Goal: Task Accomplishment & Management: Complete application form

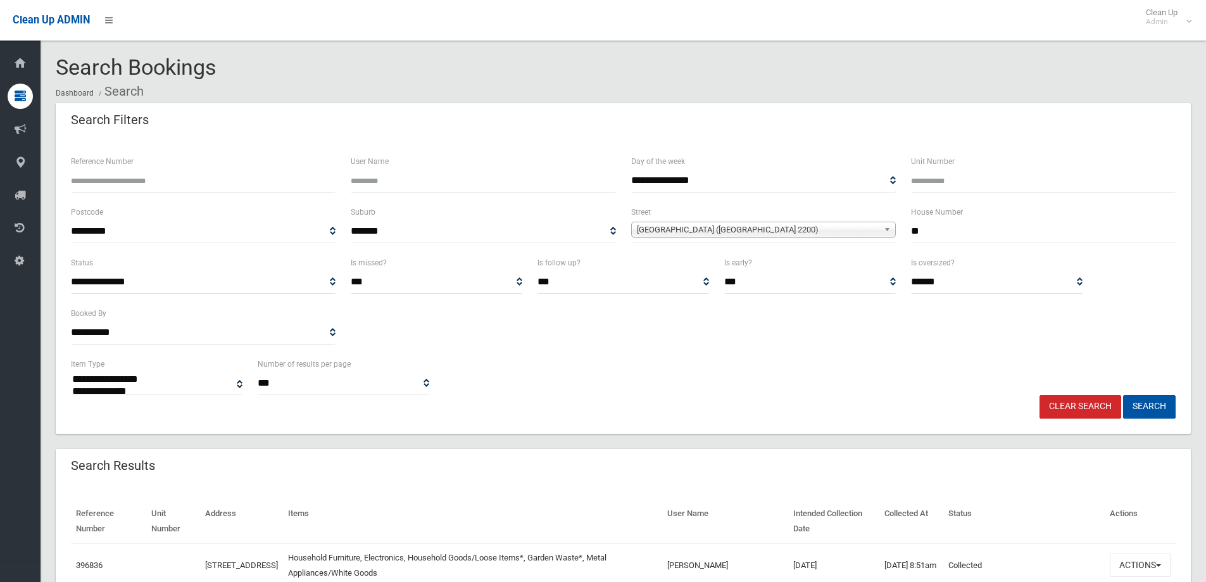
select select
click at [1099, 405] on link "Clear Search" at bounding box center [1080, 406] width 82 height 23
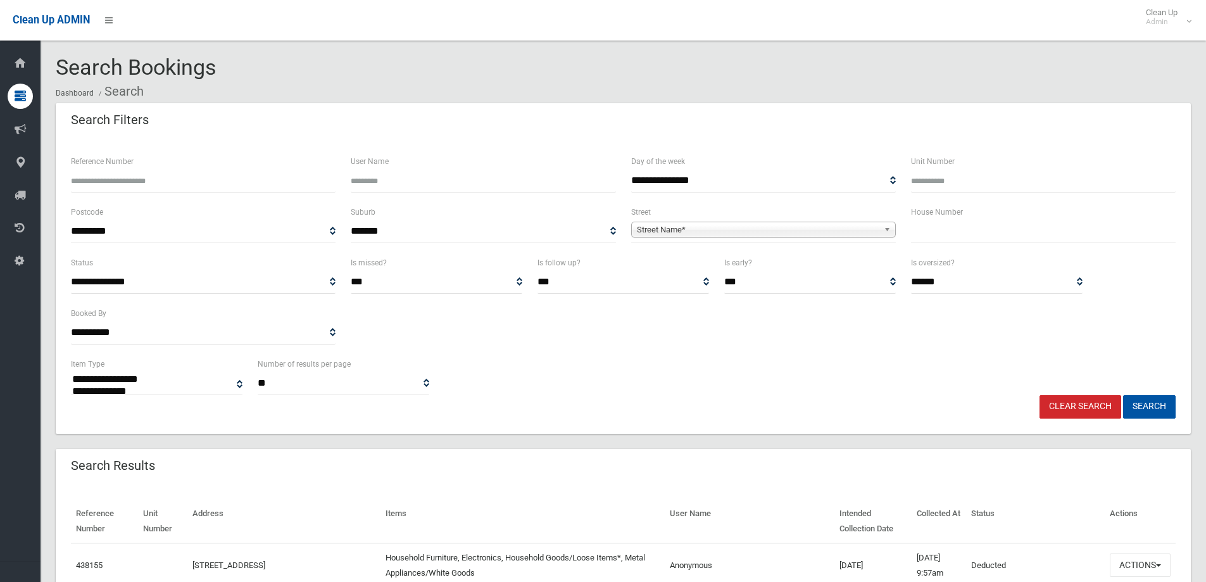
select select
click at [955, 235] on input "text" at bounding box center [1043, 231] width 265 height 23
type input "***"
click at [854, 232] on span "Street Name*" at bounding box center [758, 229] width 242 height 15
type input "****"
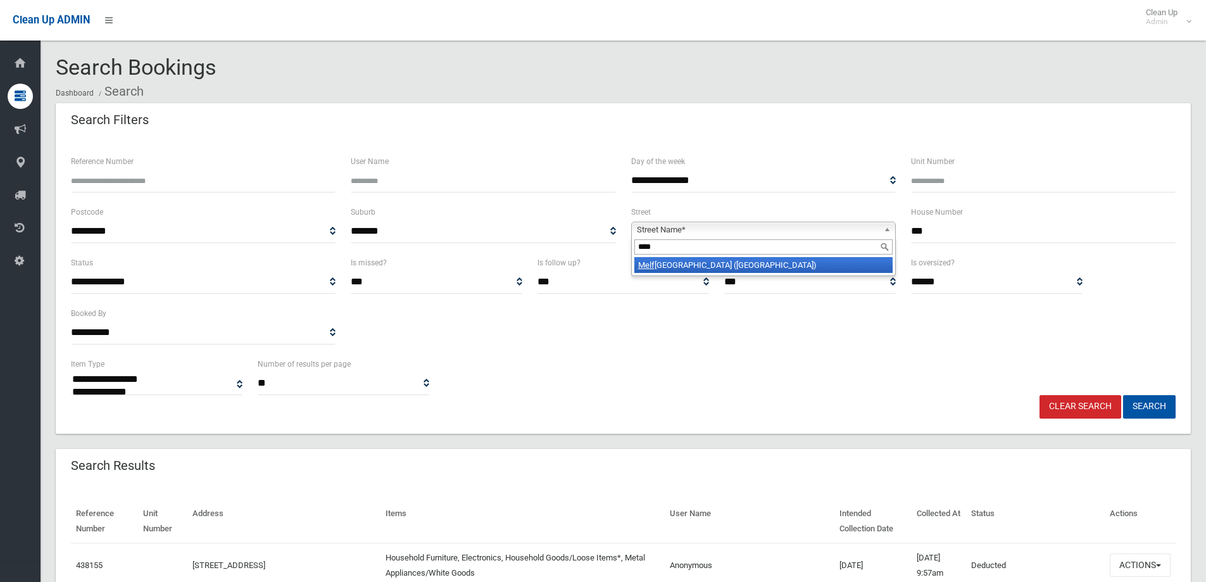
click at [710, 260] on li "Melf ord Street (HURLSTONE PARK 2193)" at bounding box center [763, 265] width 258 height 16
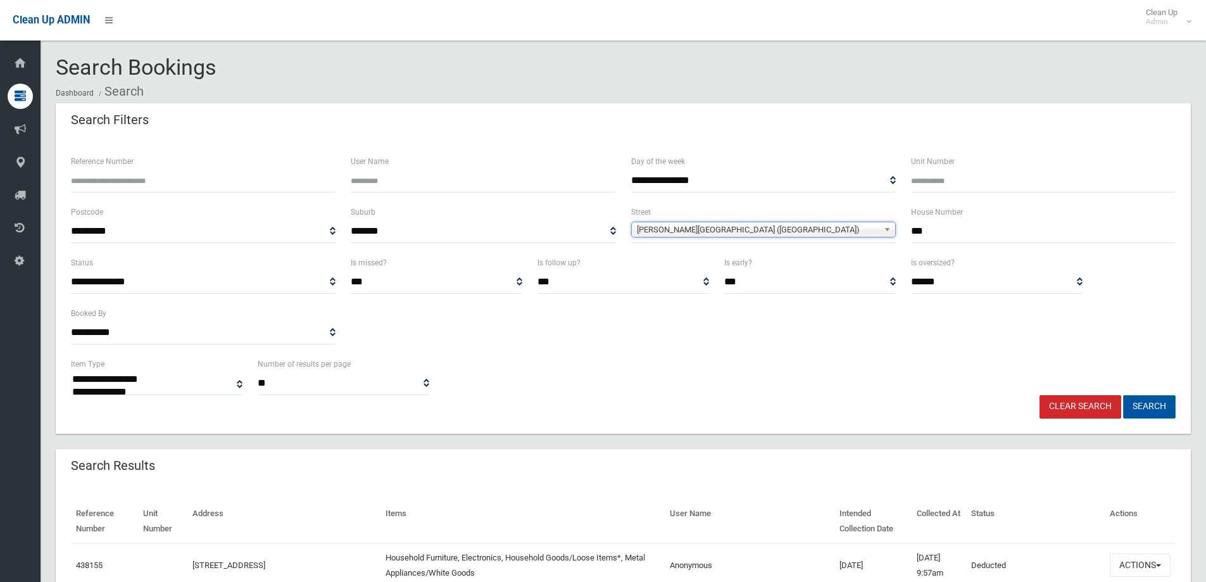
click at [1150, 403] on button "Search" at bounding box center [1149, 406] width 53 height 23
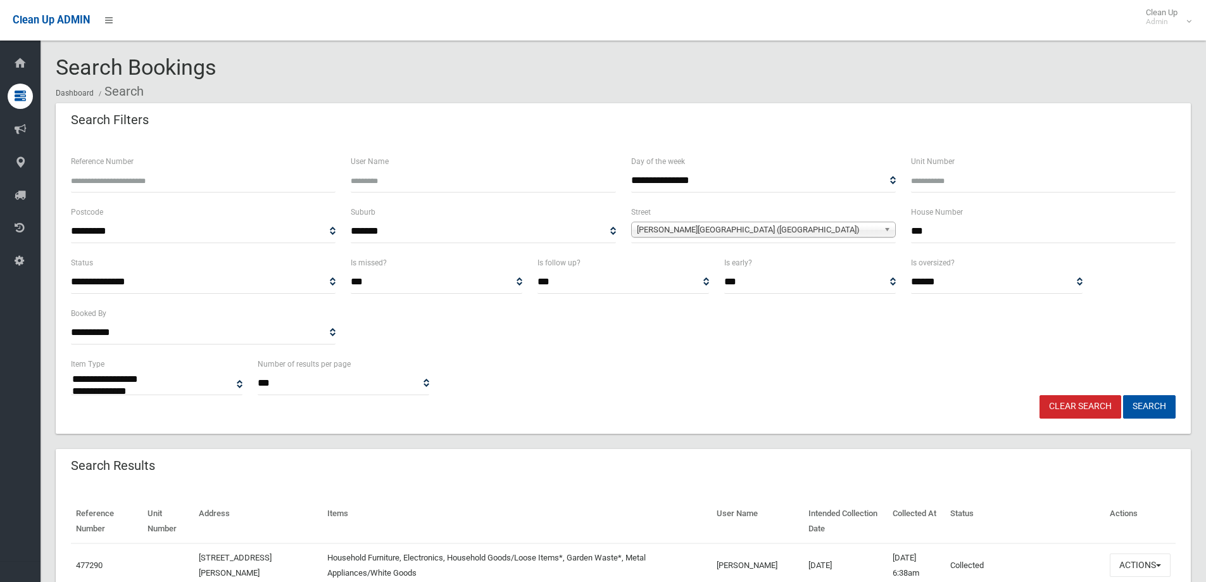
select select
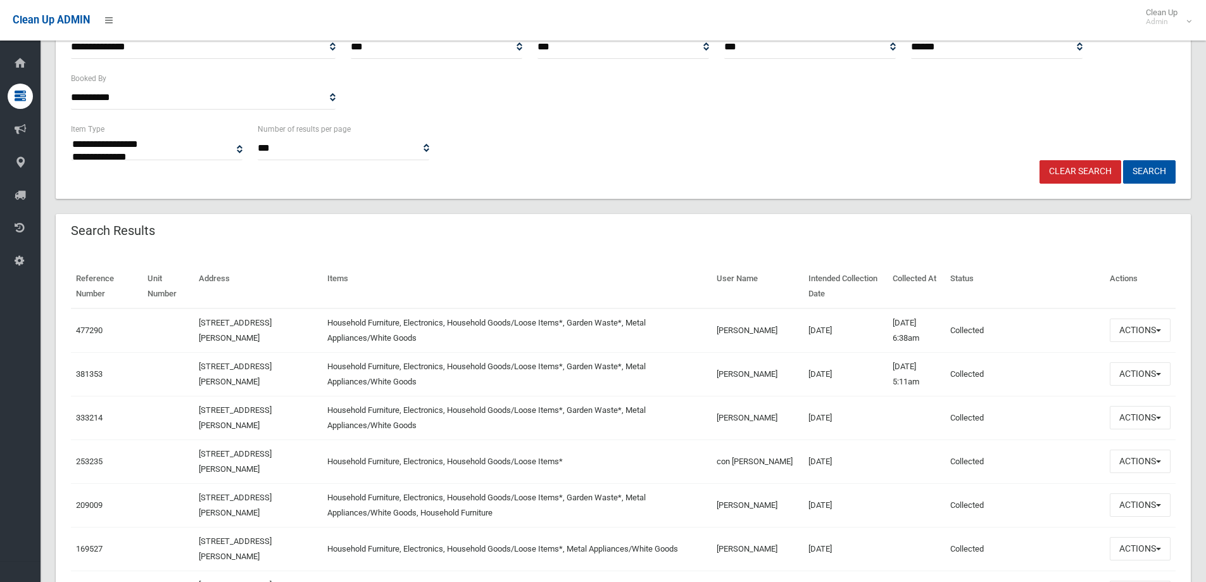
scroll to position [253, 0]
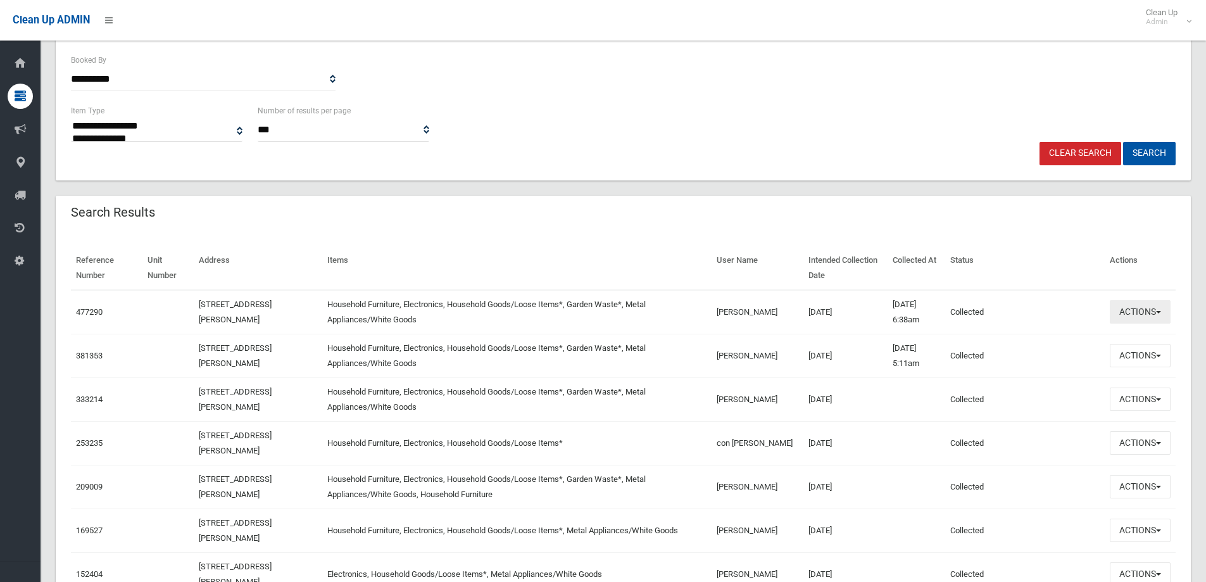
click at [1136, 305] on button "Actions" at bounding box center [1140, 311] width 61 height 23
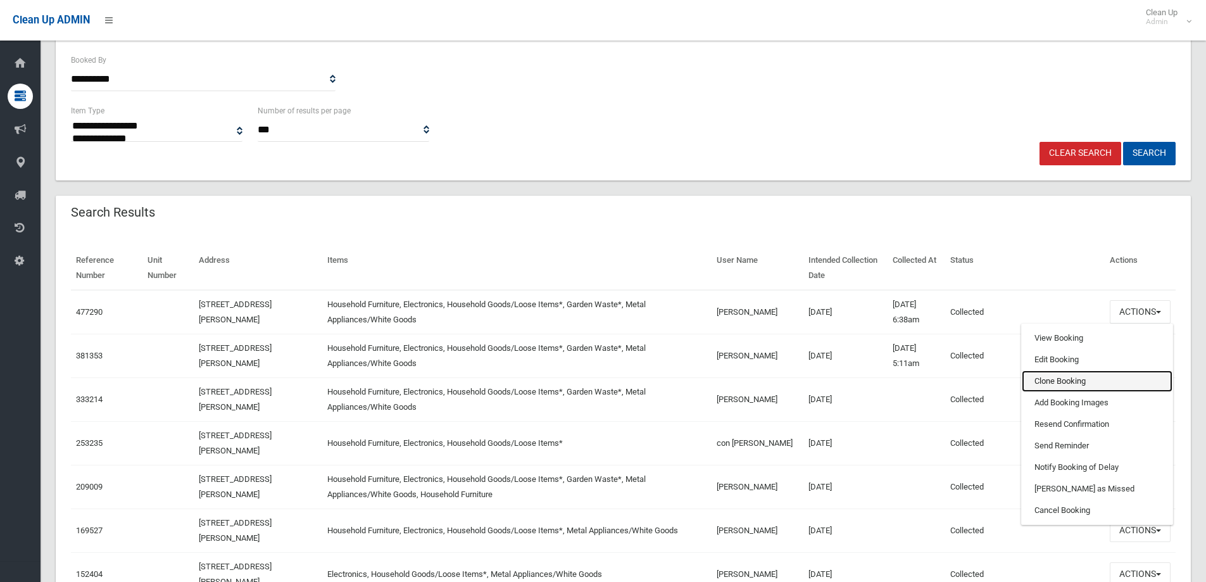
click at [1071, 386] on link "Clone Booking" at bounding box center [1097, 381] width 151 height 22
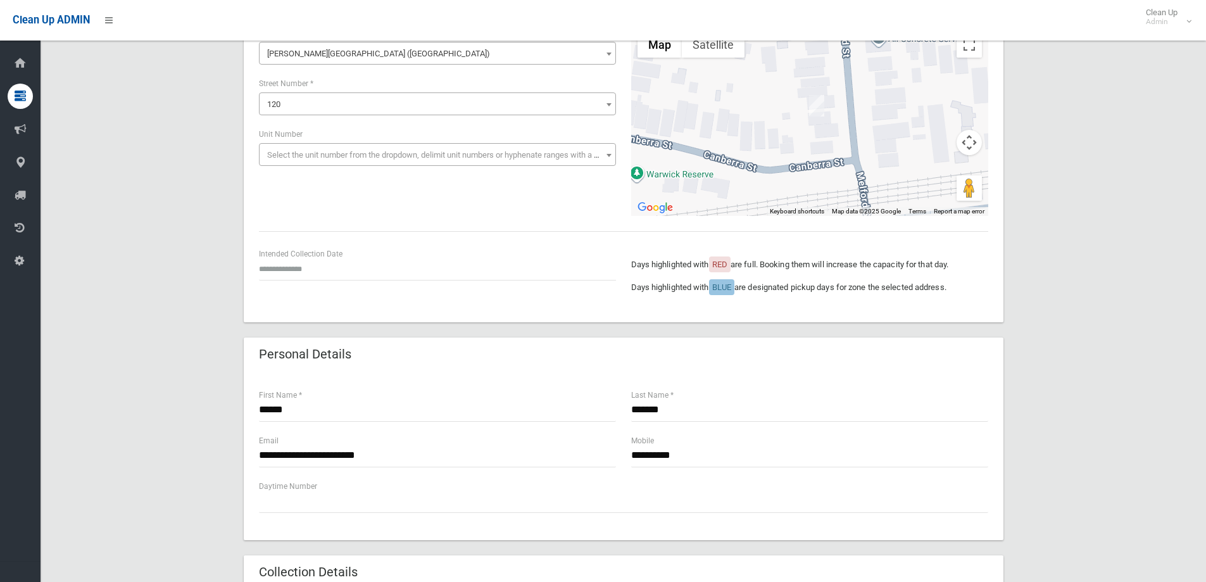
scroll to position [101, 0]
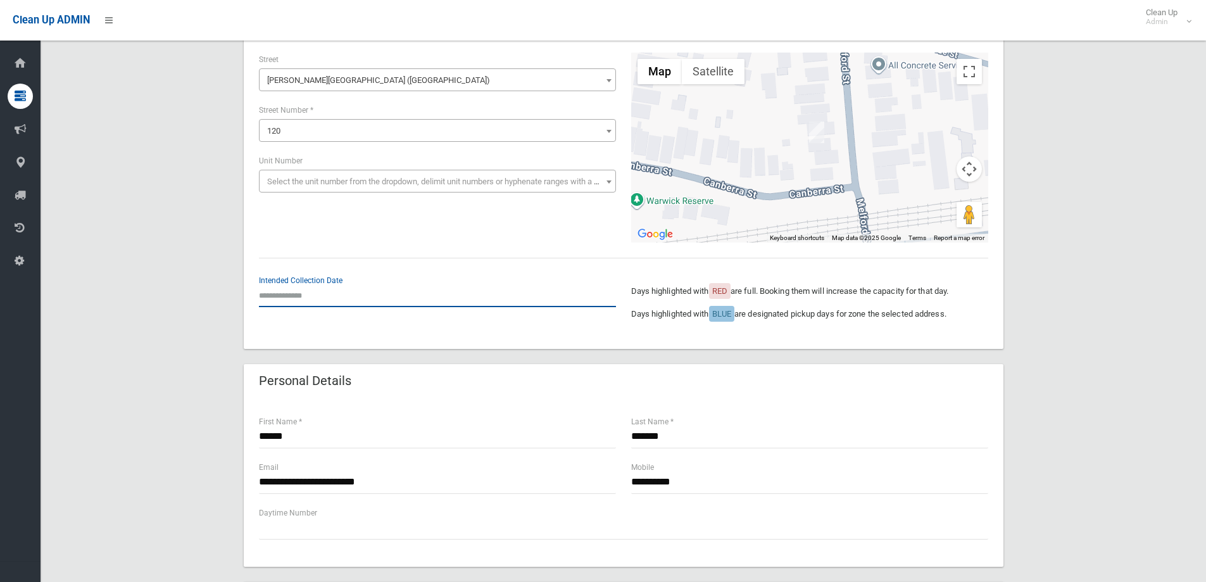
click at [290, 300] on input "text" at bounding box center [437, 295] width 357 height 23
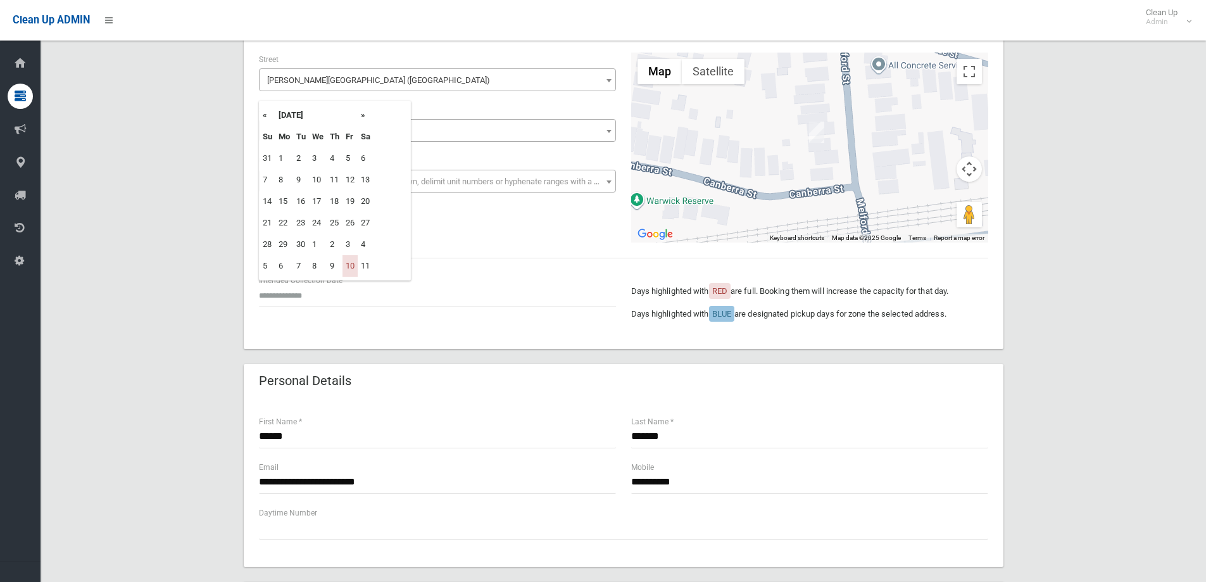
click at [361, 116] on th "»" at bounding box center [366, 115] width 16 height 22
click at [352, 244] on td "31" at bounding box center [349, 245] width 15 height 22
type input "**********"
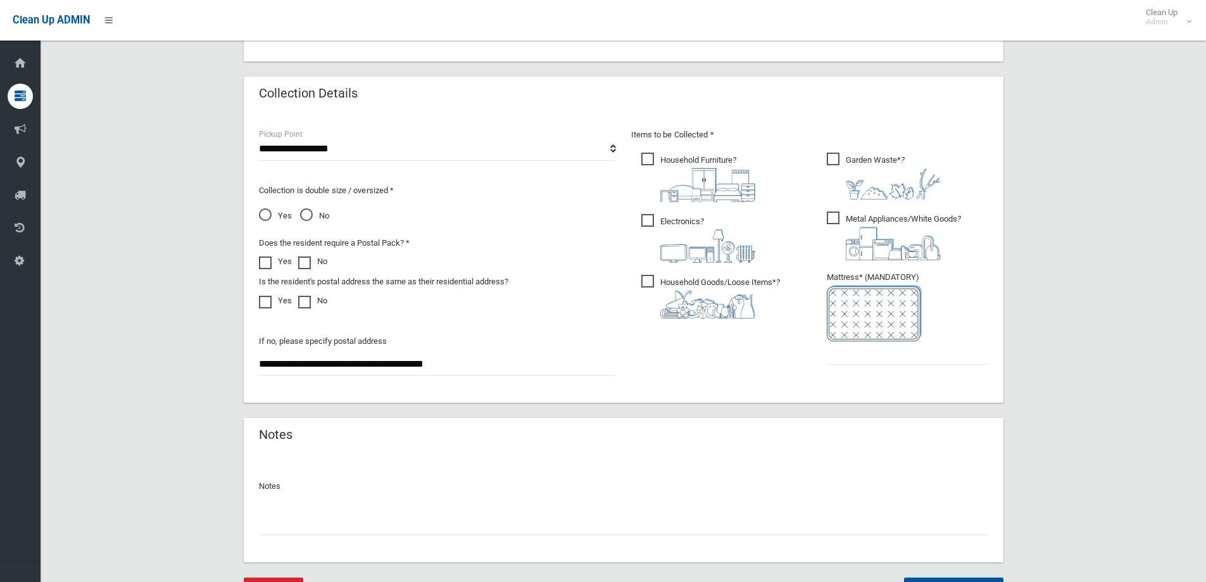
scroll to position [608, 0]
click at [858, 354] on input "text" at bounding box center [907, 351] width 161 height 23
type input "*"
click at [608, 516] on input "text" at bounding box center [623, 521] width 729 height 23
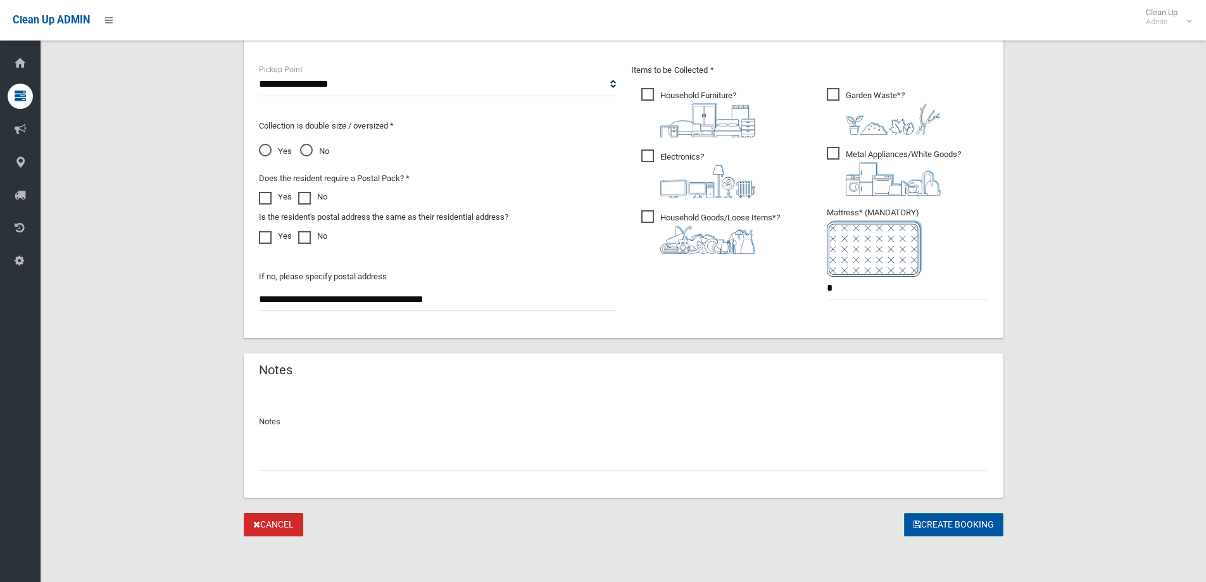
click at [976, 518] on button "Create Booking" at bounding box center [953, 524] width 99 height 23
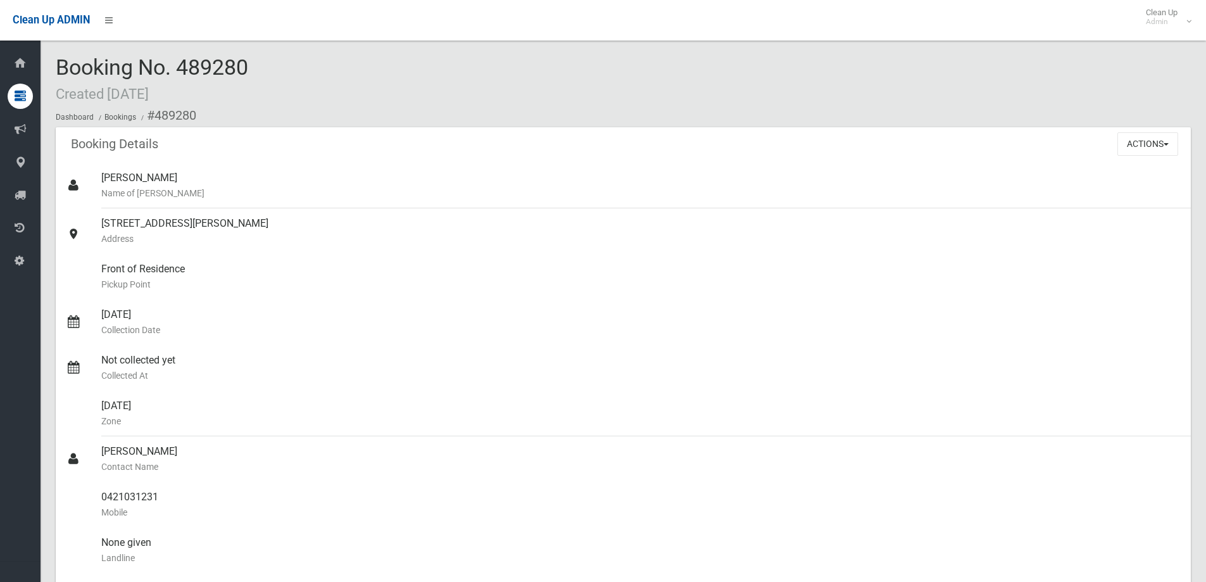
drag, startPoint x: 175, startPoint y: 60, endPoint x: 279, endPoint y: 65, distance: 103.3
click at [279, 65] on div "Booking No. 489280 Created [DATE] Dashboard Bookings #489280" at bounding box center [623, 92] width 1135 height 72
click at [273, 65] on div "Booking No. 489280 Created [DATE] Dashboard Bookings #489280" at bounding box center [623, 92] width 1135 height 72
drag, startPoint x: 176, startPoint y: 63, endPoint x: 237, endPoint y: 68, distance: 61.0
click at [237, 68] on span "Booking No. 489280 Created [DATE]" at bounding box center [152, 78] width 192 height 49
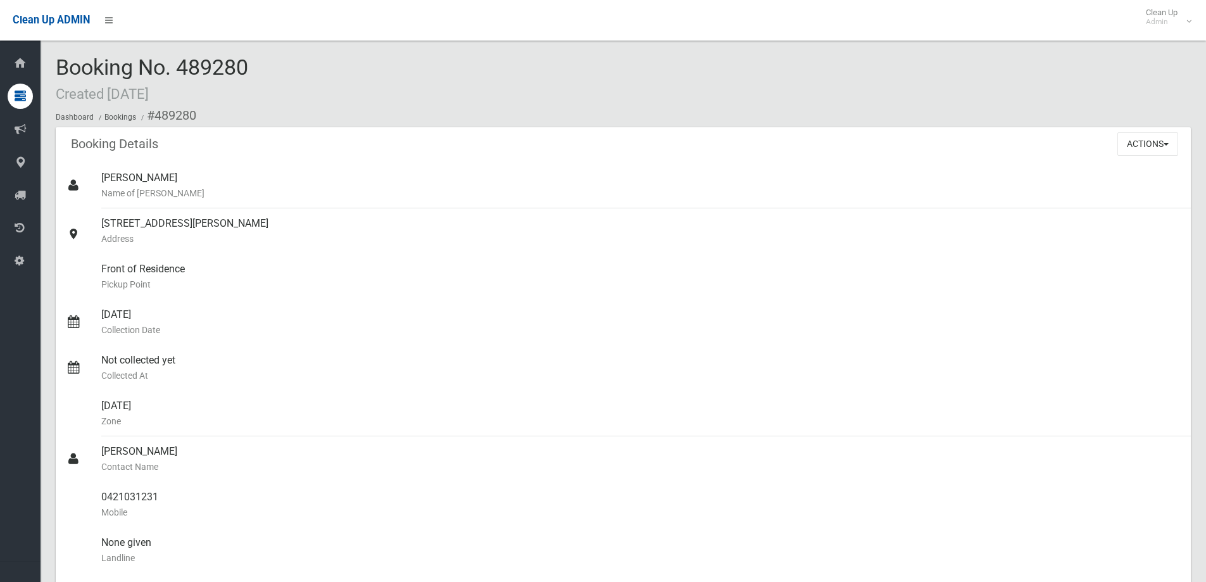
click at [247, 69] on span "Booking No. 489280 Created [DATE]" at bounding box center [152, 78] width 192 height 49
